Goal: Book appointment/travel/reservation

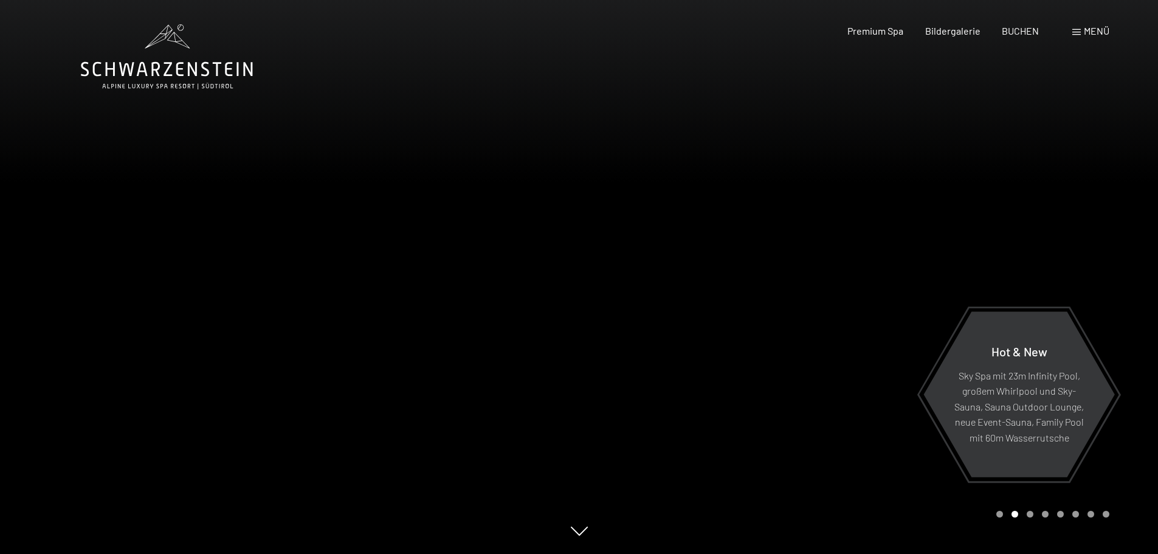
click at [1082, 31] on div "Menü" at bounding box center [1090, 30] width 37 height 13
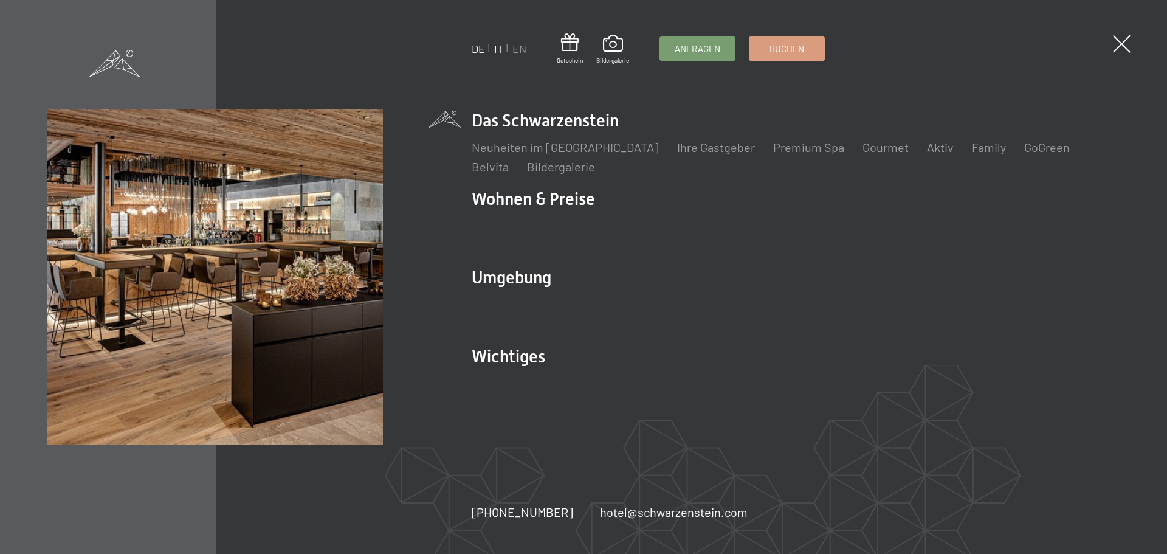
click at [499, 49] on link "IT" at bounding box center [498, 48] width 9 height 13
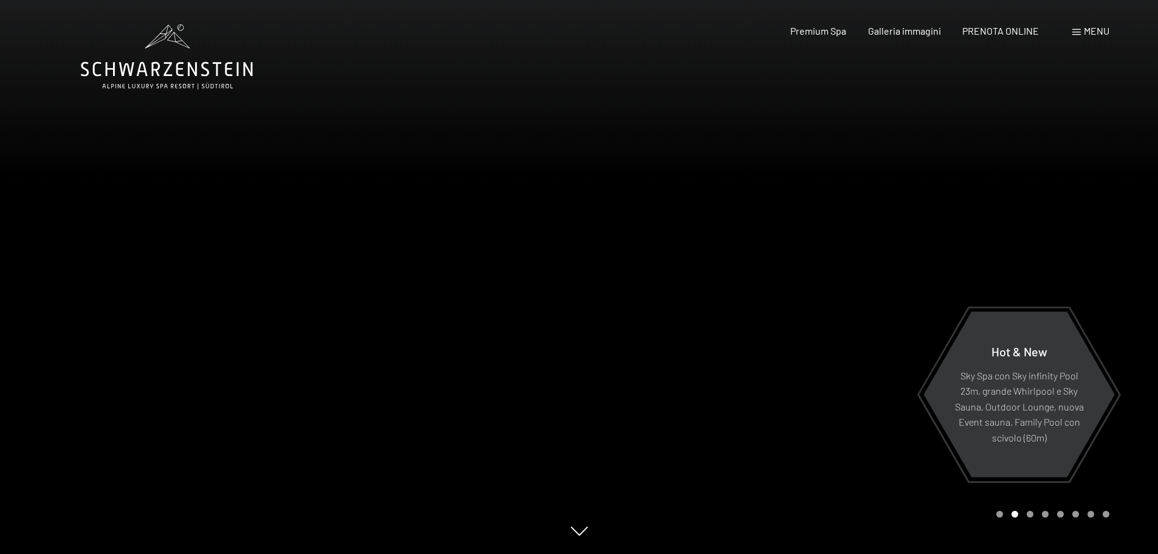
click at [1031, 513] on div "Carousel Page 3" at bounding box center [1029, 513] width 7 height 7
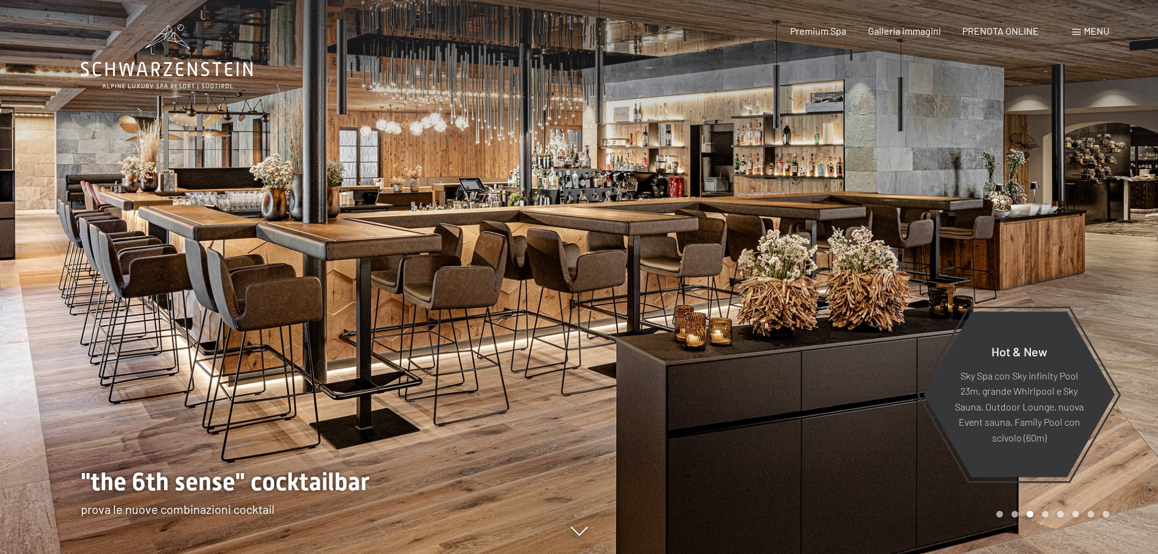
click at [1045, 514] on div "Carousel Page 4" at bounding box center [1045, 513] width 7 height 7
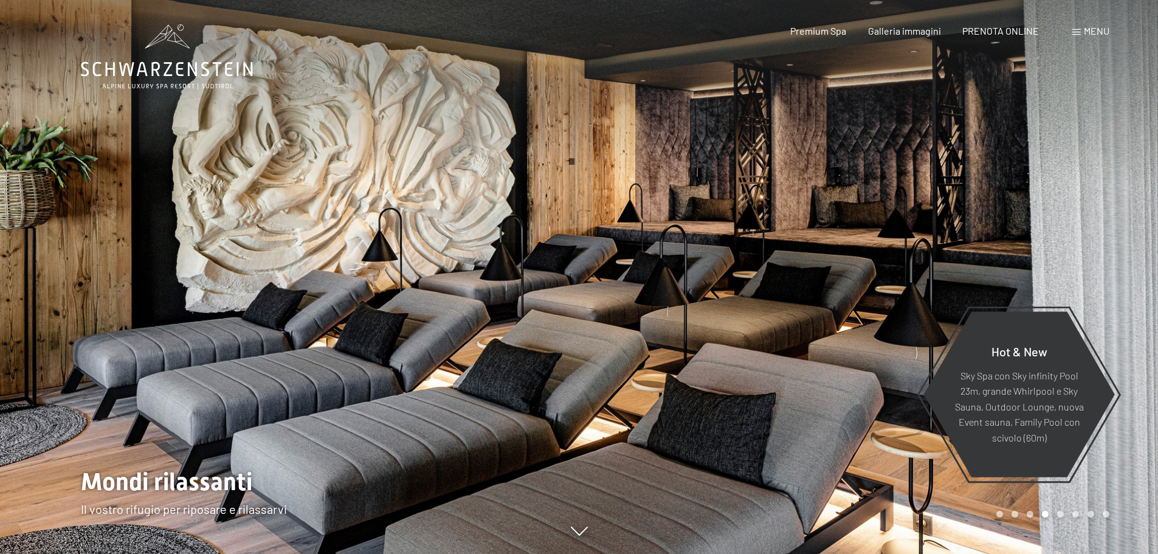
click at [1059, 513] on div "Carousel Page 5" at bounding box center [1060, 513] width 7 height 7
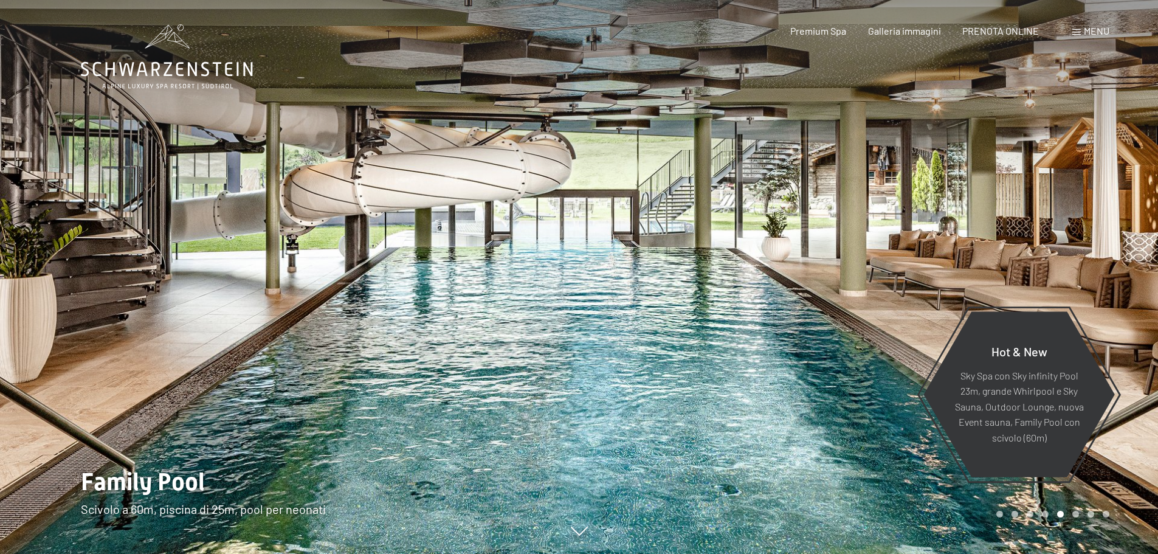
click at [1077, 514] on div "Carousel Page 6" at bounding box center [1075, 513] width 7 height 7
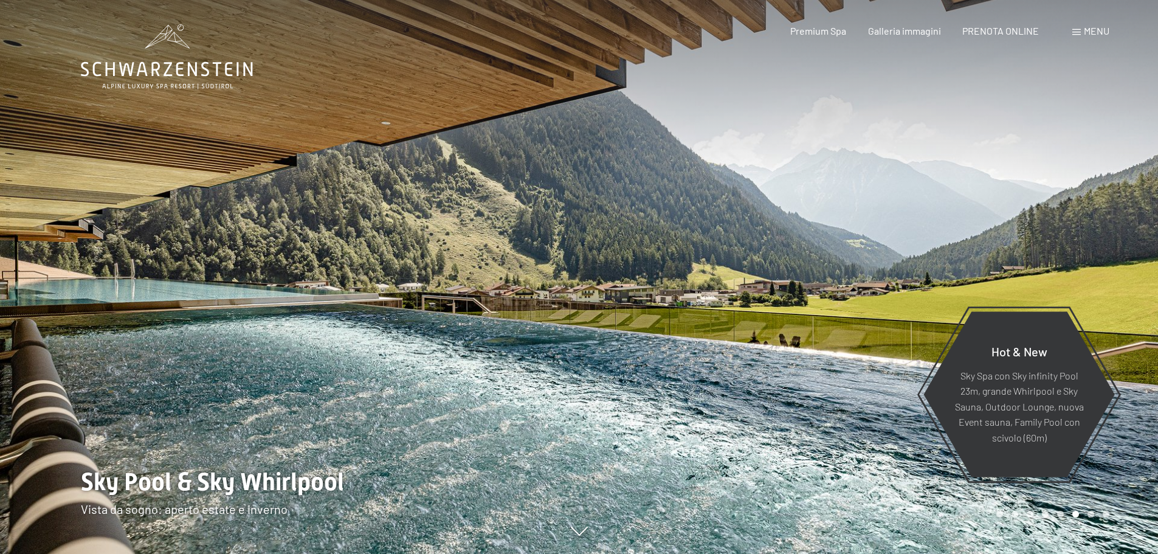
click at [1091, 514] on div "Carousel Page 7" at bounding box center [1090, 513] width 7 height 7
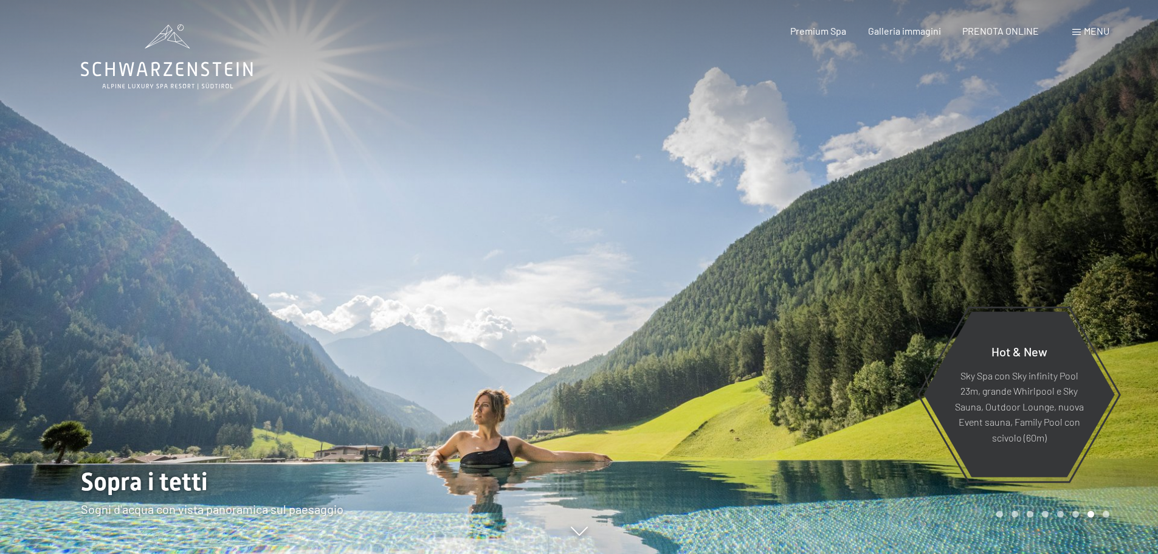
click at [1105, 515] on div "Carousel Page 8" at bounding box center [1105, 513] width 7 height 7
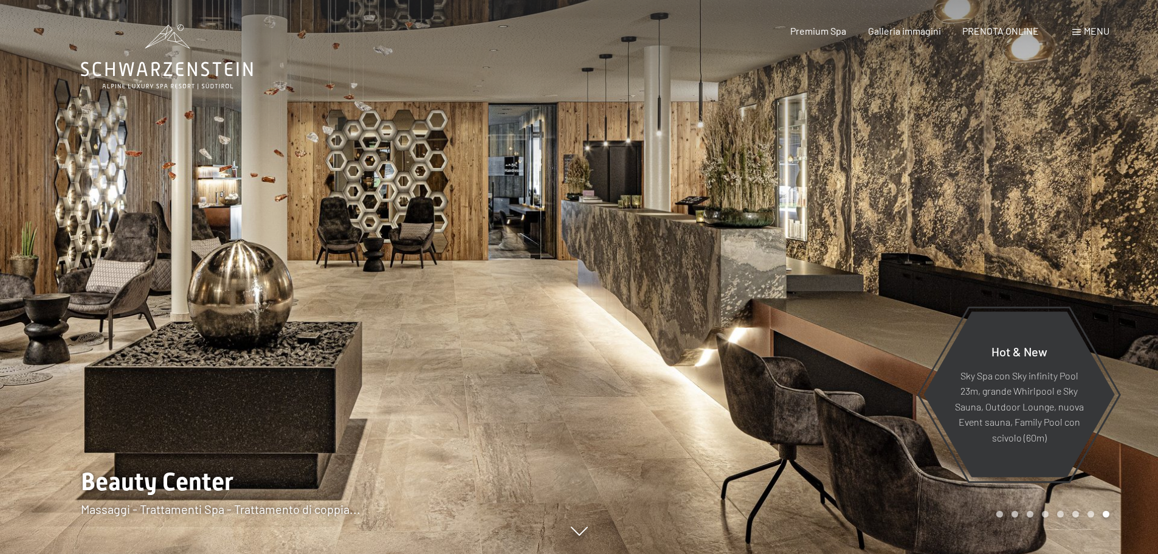
click at [1081, 27] on div "Menu" at bounding box center [1090, 30] width 37 height 13
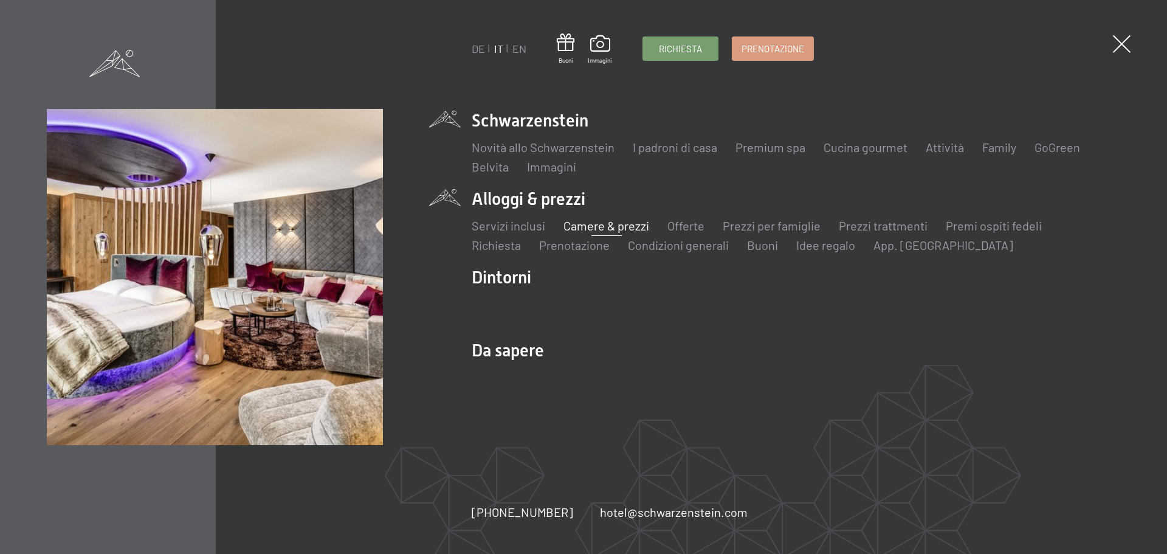
click at [611, 223] on link "Camere & prezzi" at bounding box center [606, 225] width 86 height 15
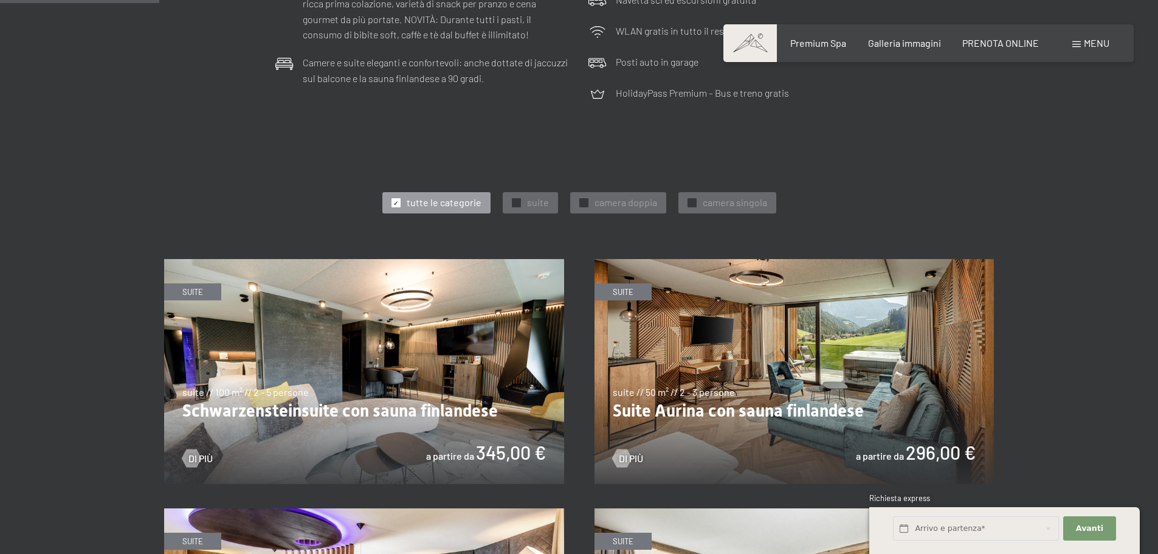
scroll to position [541, 0]
click at [585, 207] on div "✓ camera doppia" at bounding box center [618, 201] width 96 height 21
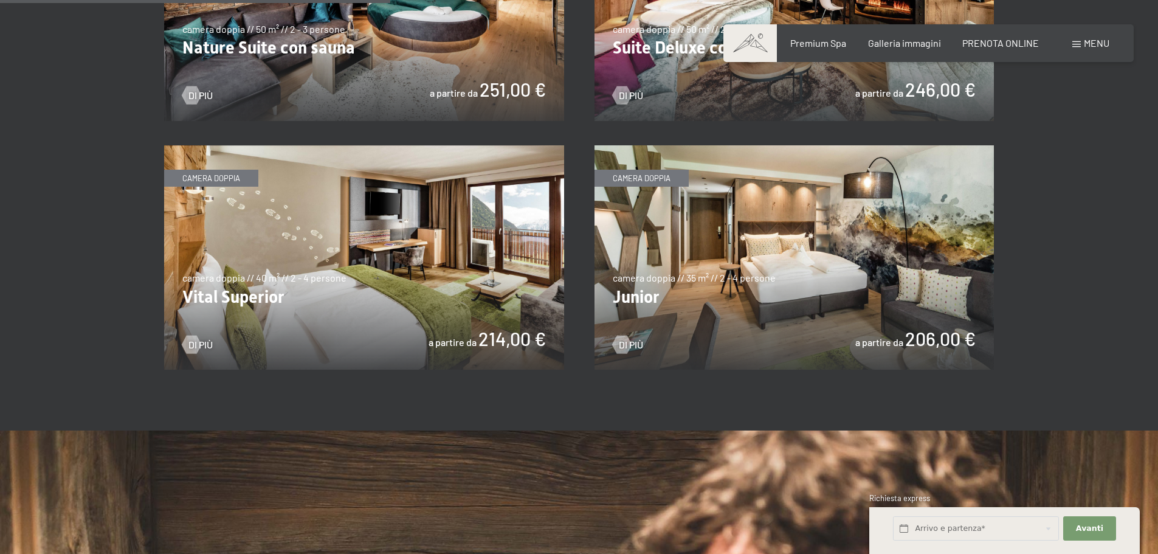
scroll to position [904, 0]
click at [1090, 530] on span "Avanti" at bounding box center [1089, 528] width 27 height 11
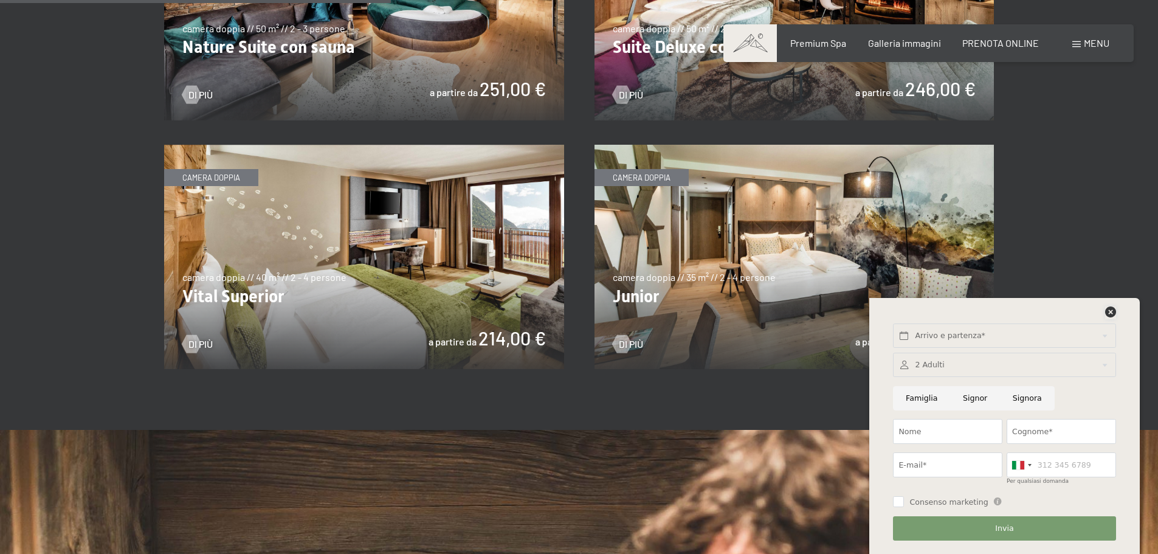
click at [1112, 315] on icon at bounding box center [1110, 311] width 11 height 11
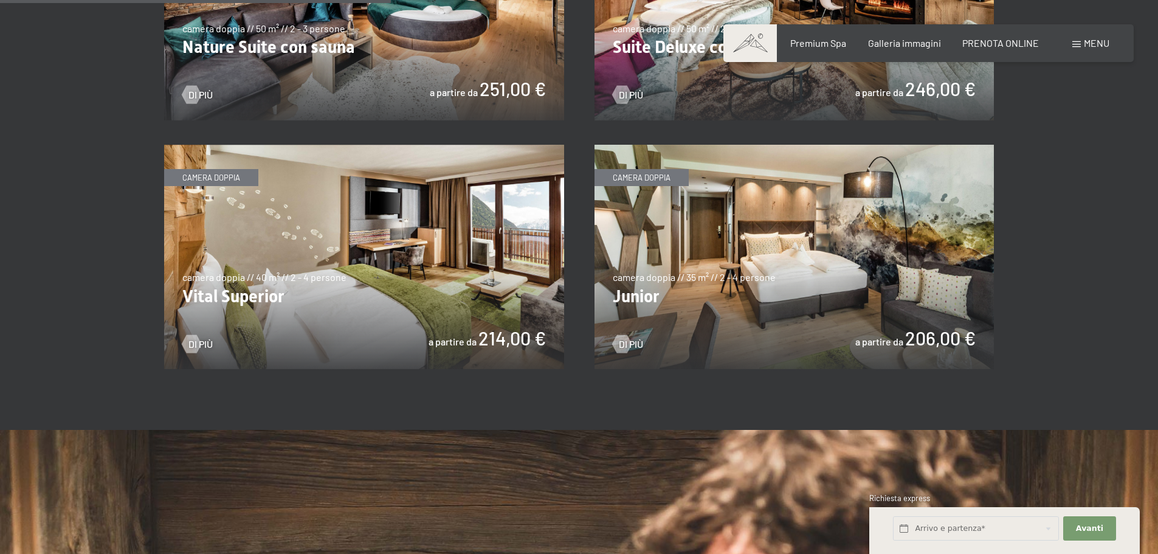
click at [904, 335] on img at bounding box center [794, 257] width 400 height 225
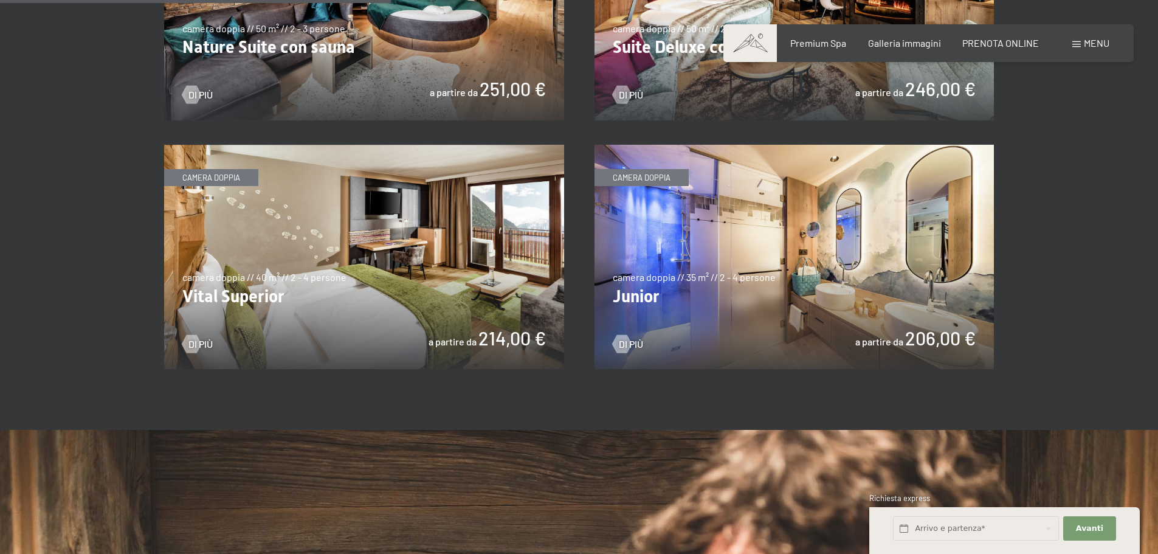
click at [946, 336] on img at bounding box center [794, 257] width 400 height 225
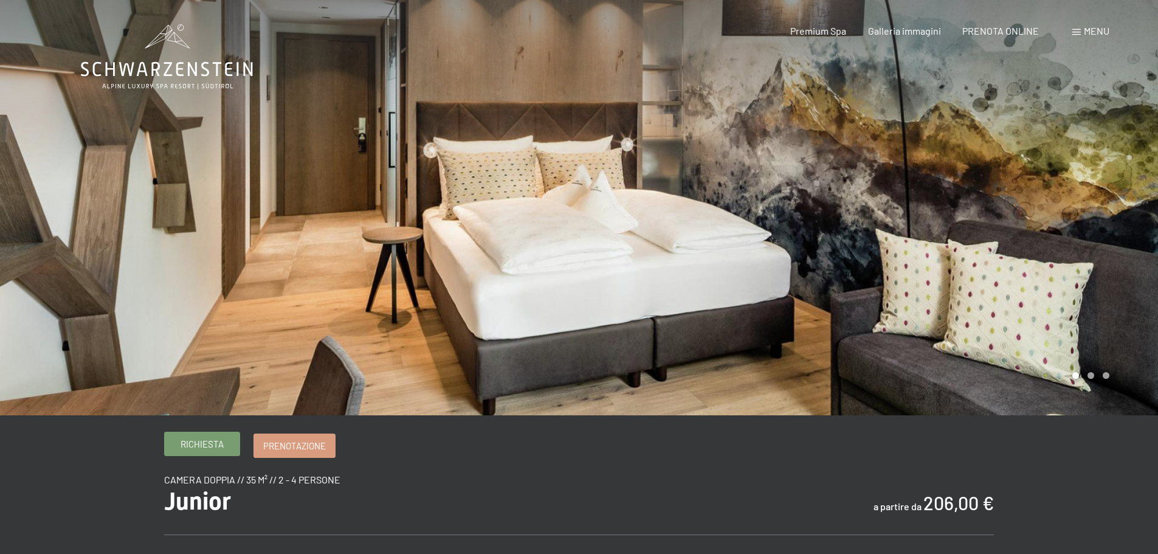
click at [205, 447] on span "Richiesta" at bounding box center [201, 444] width 43 height 13
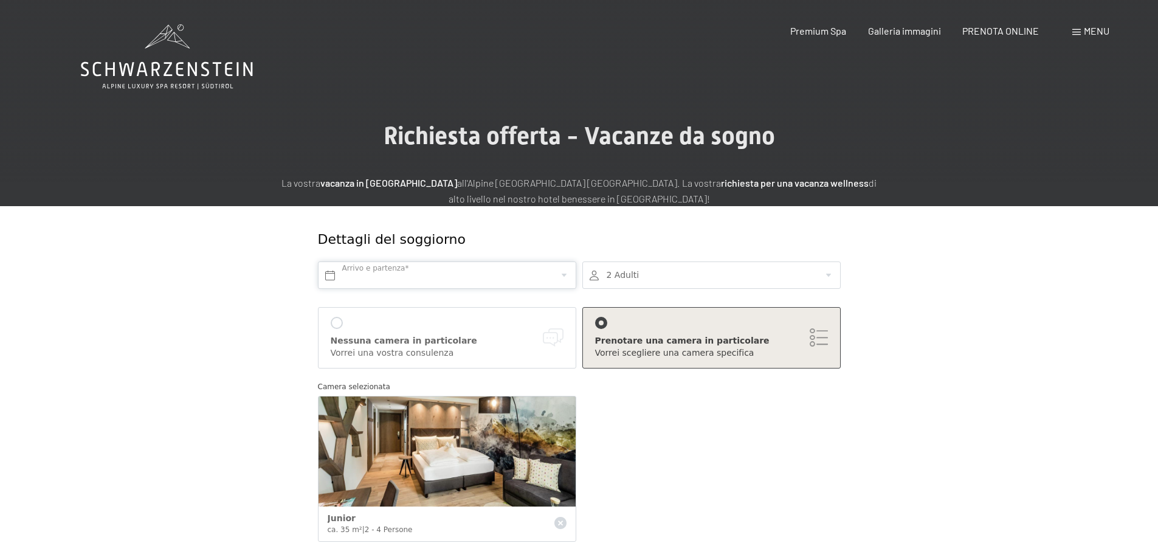
click at [420, 277] on input "text" at bounding box center [447, 274] width 258 height 27
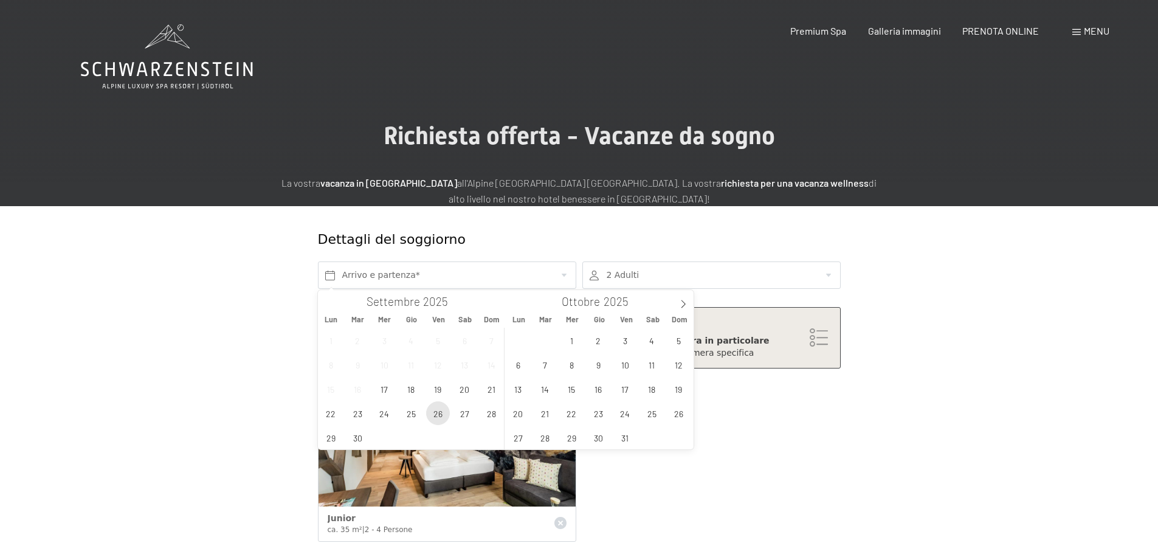
click at [441, 411] on span "26" at bounding box center [438, 413] width 24 height 24
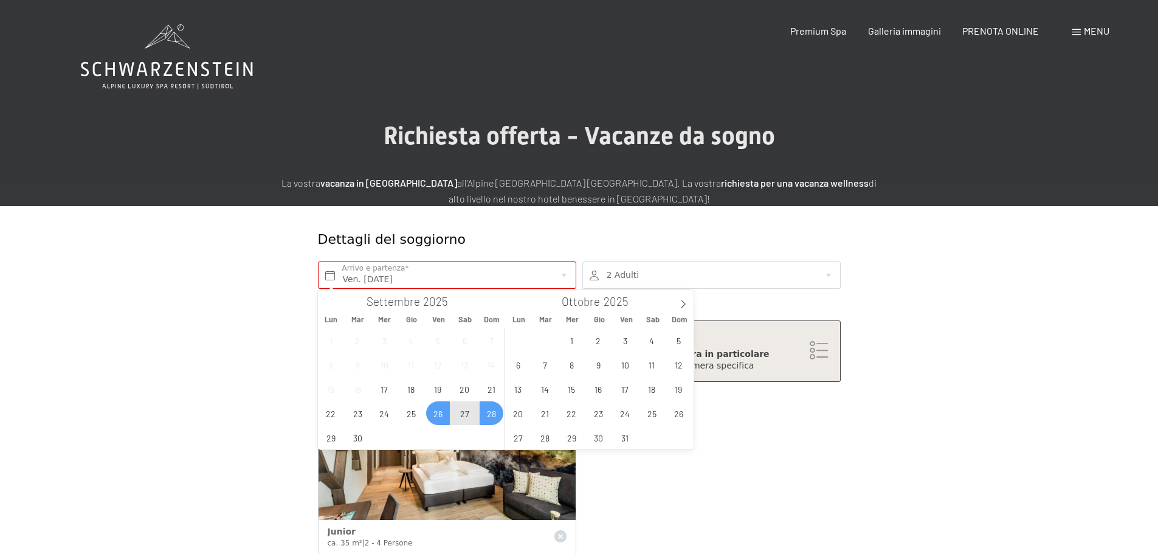
click at [495, 415] on span "28" at bounding box center [491, 413] width 24 height 24
type input "Ven. [DATE] - Dom. [DATE]"
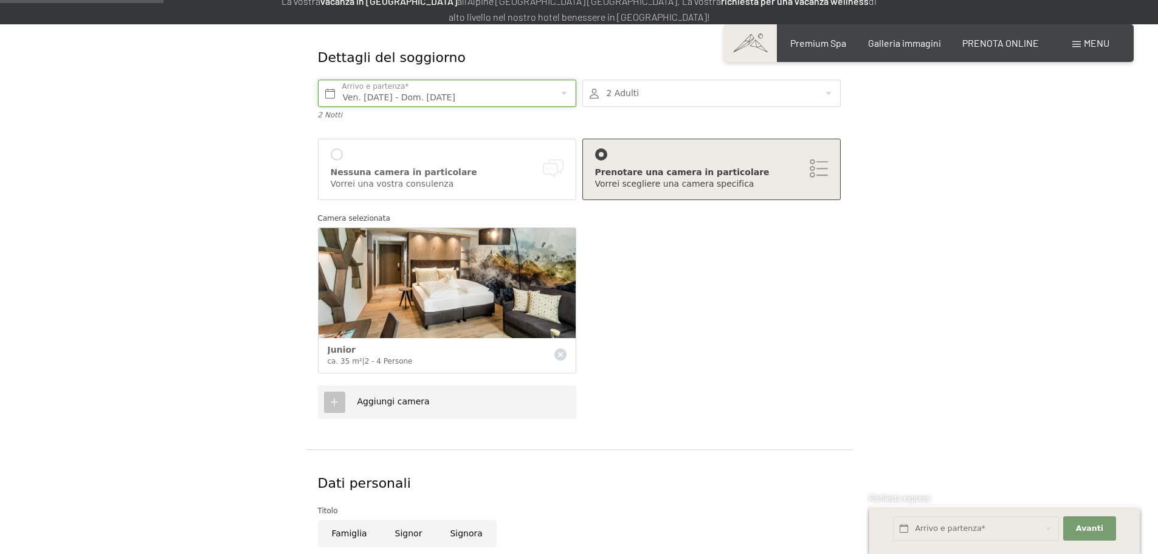
scroll to position [182, 0]
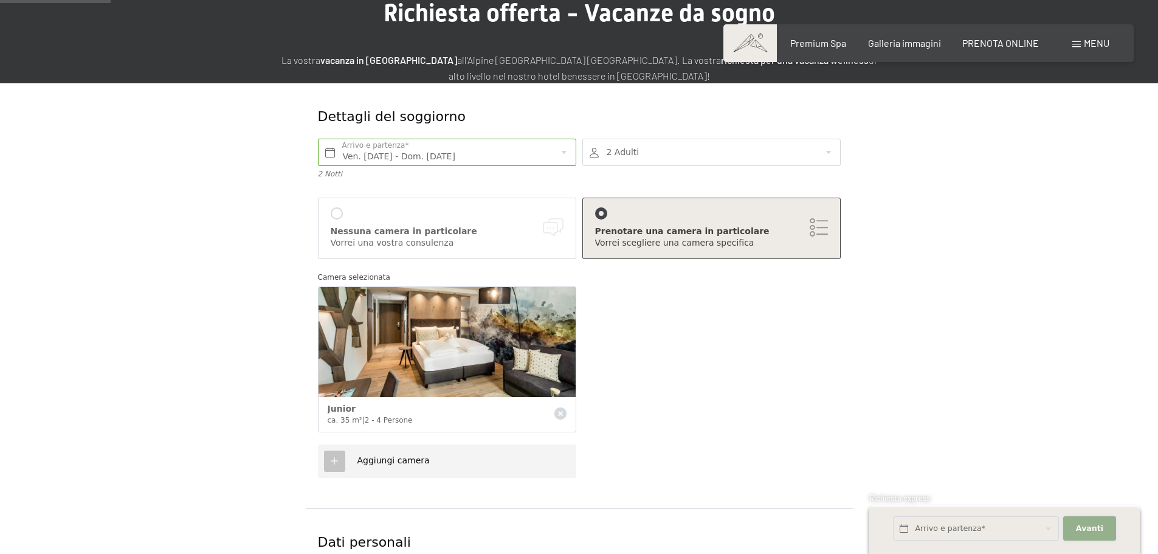
click at [1088, 528] on span "Avanti" at bounding box center [1089, 528] width 27 height 11
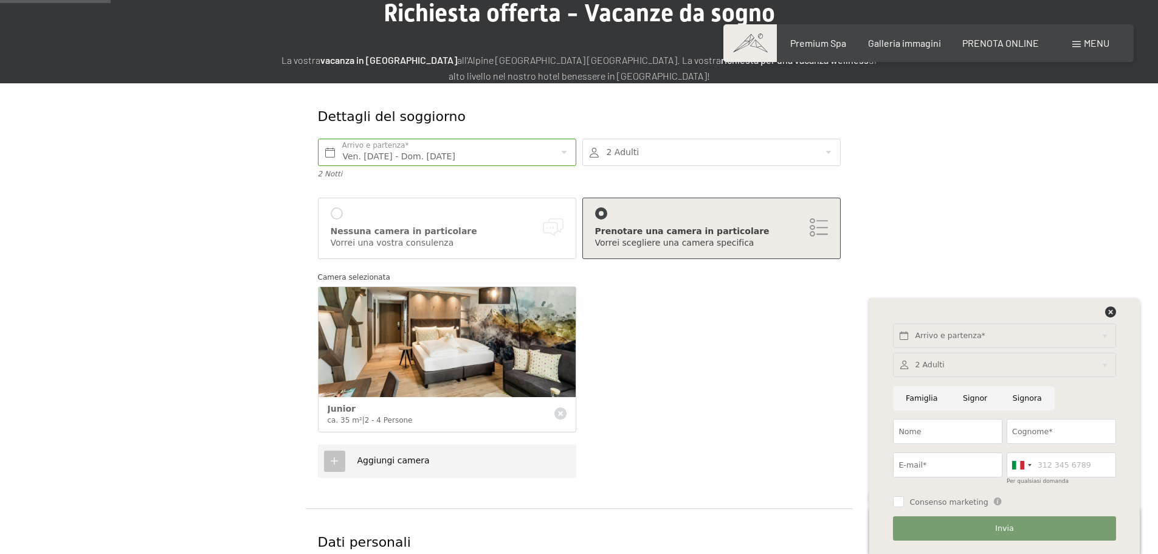
scroll to position [122, 0]
click at [1111, 312] on icon at bounding box center [1110, 311] width 11 height 11
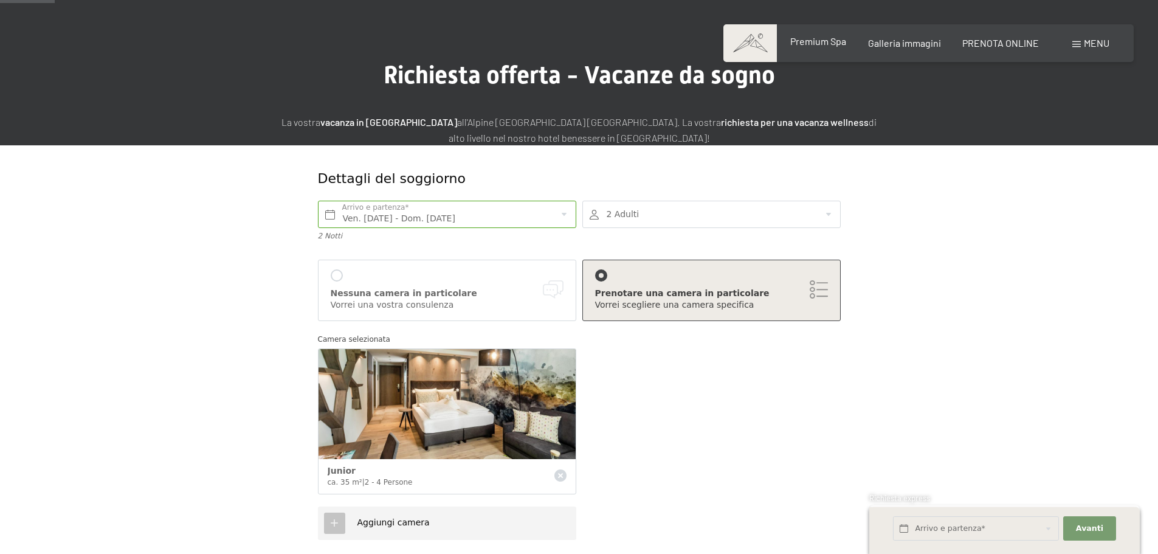
scroll to position [60, 0]
click at [921, 43] on span "Galleria immagini" at bounding box center [904, 41] width 73 height 12
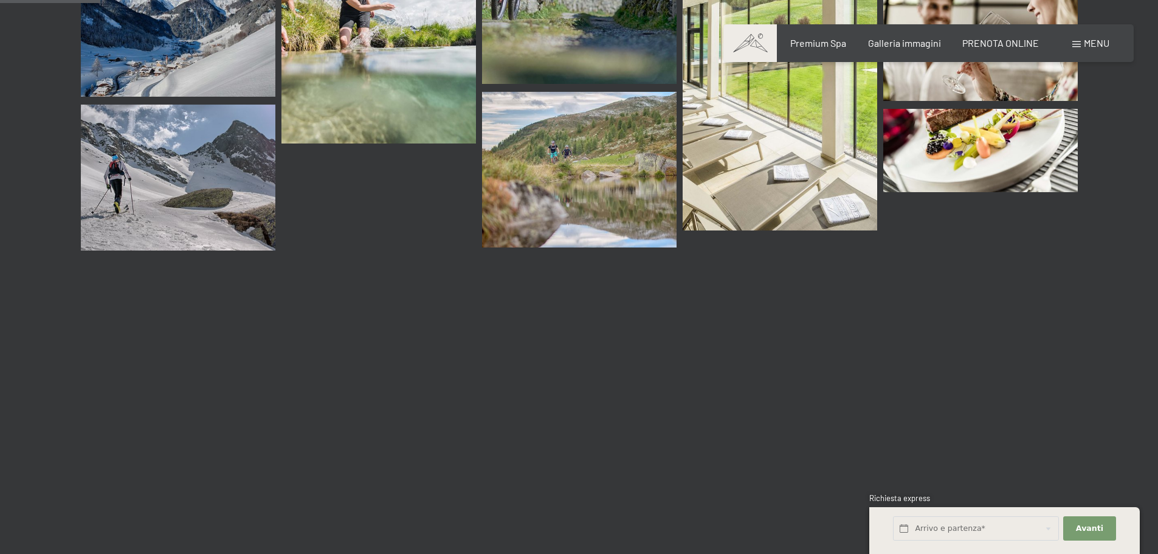
scroll to position [1335, 0]
